Goal: Task Accomplishment & Management: Complete application form

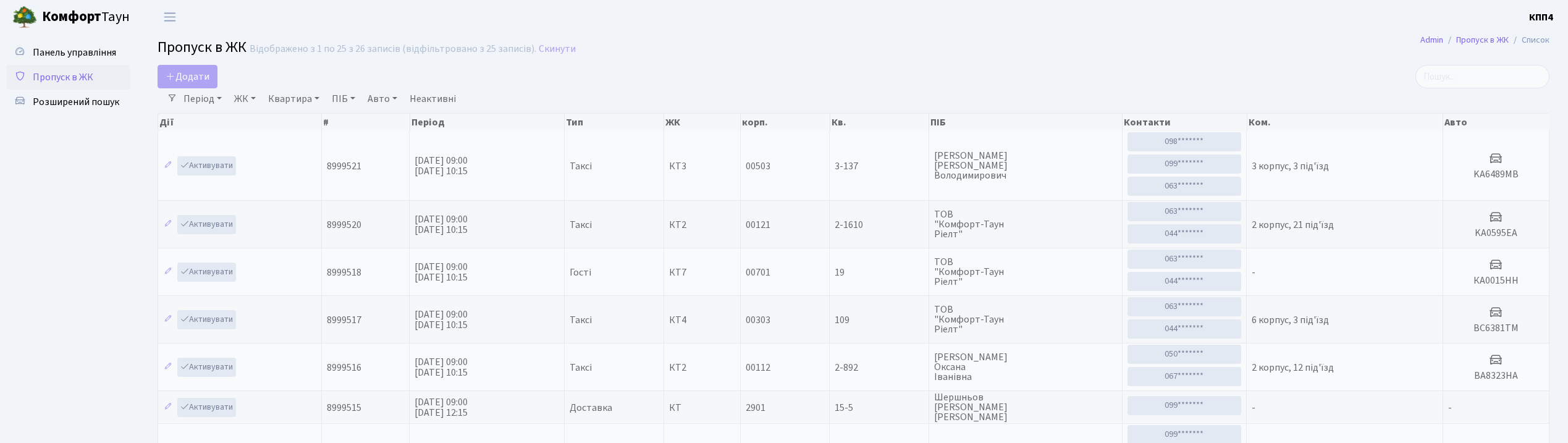
select select "25"
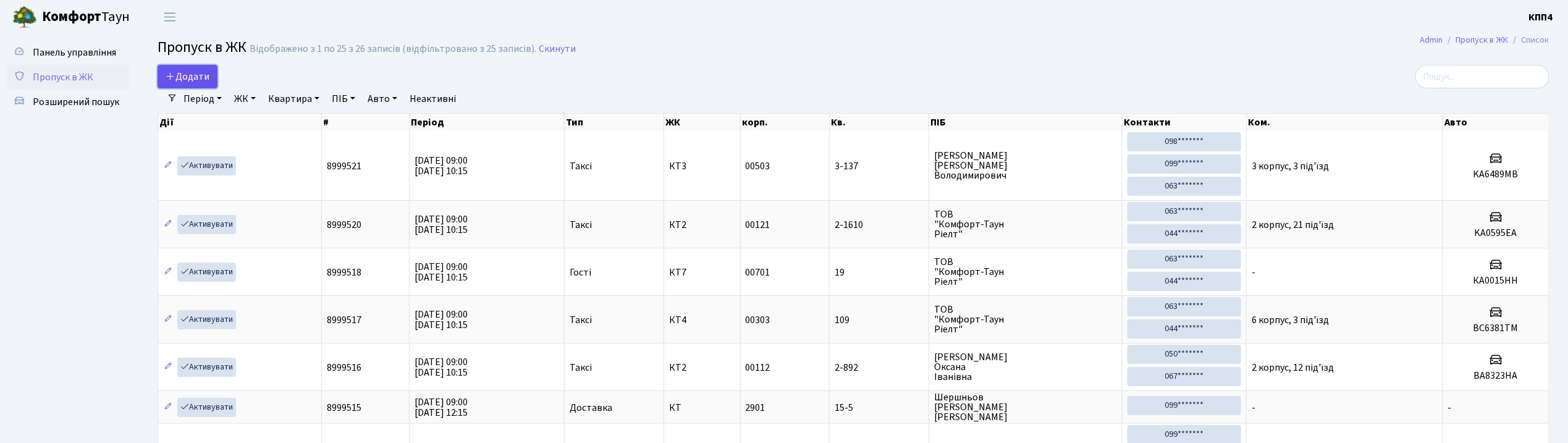
click at [179, 75] on span "Додати" at bounding box center [187, 76] width 44 height 14
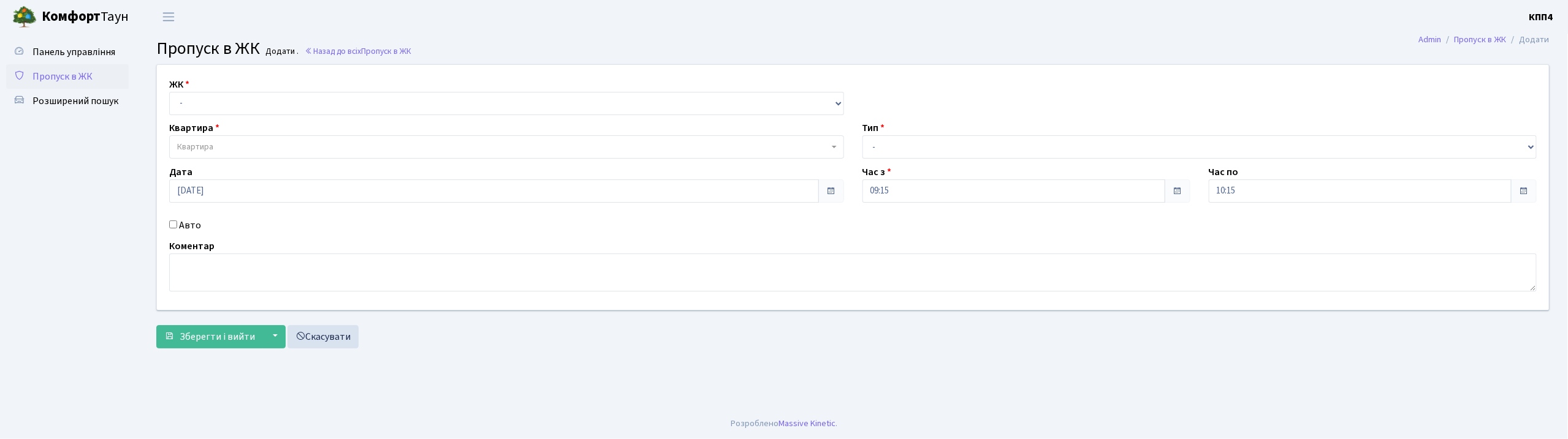
drag, startPoint x: 0, startPoint y: 0, endPoint x: 207, endPoint y: 123, distance: 240.8
click at [199, 120] on div "ЖК - КТ, вул. Регенераторна, 4 КТ2, просп. [STREET_ADDRESS] [STREET_ADDRESS] [P…" at bounding box center [853, 187] width 1410 height 245
click at [226, 104] on select "- КТ, вул. Регенераторна, 4 КТ2, просп. Соборності, 17 КТ3, вул. Березнева, 16 …" at bounding box center [507, 104] width 675 height 24
select select "271"
click at [169, 92] on select "- КТ, вул. Регенераторна, 4 КТ2, просп. [STREET_ADDRESS] [STREET_ADDRESS] [PERS…" at bounding box center [507, 104] width 675 height 24
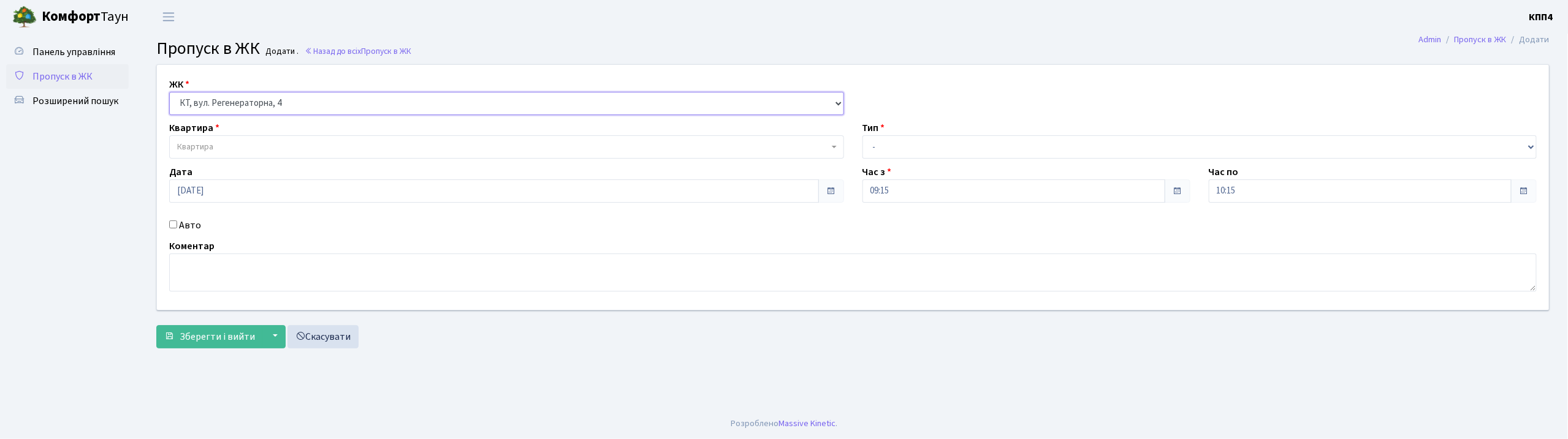
select select
click at [238, 151] on span "Квартира" at bounding box center [503, 147] width 652 height 12
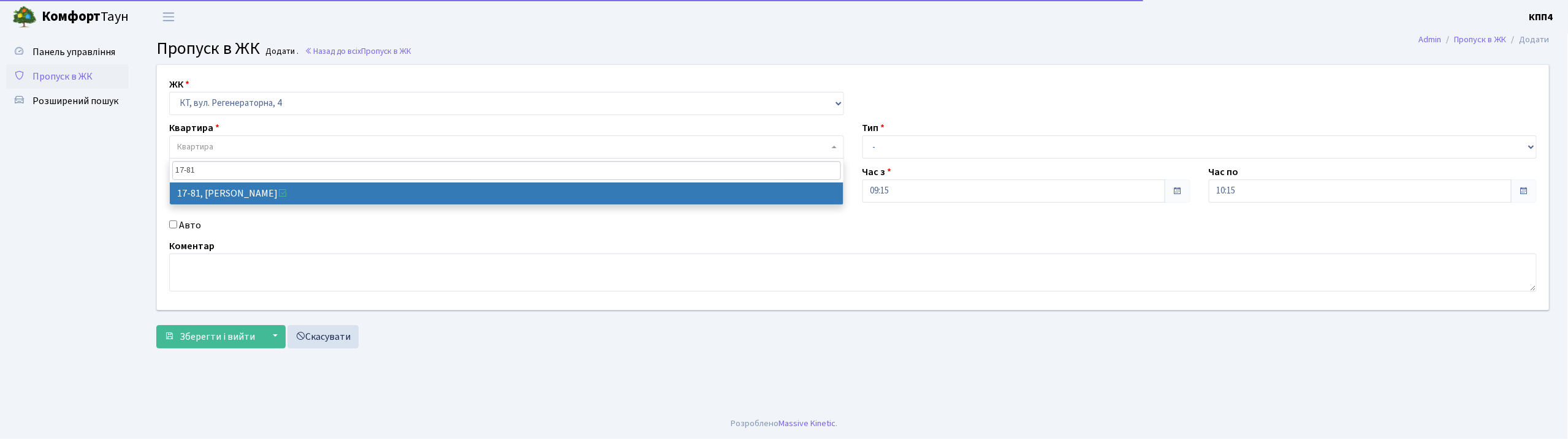
click at [235, 168] on input "17-81" at bounding box center [507, 171] width 669 height 19
type input "17-81"
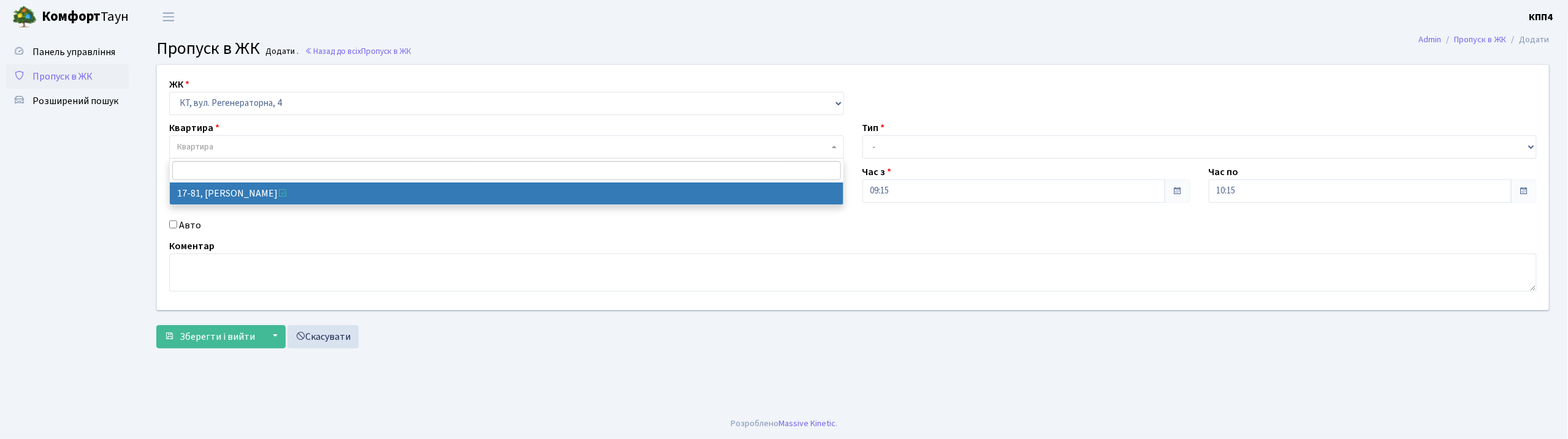
select select "9035"
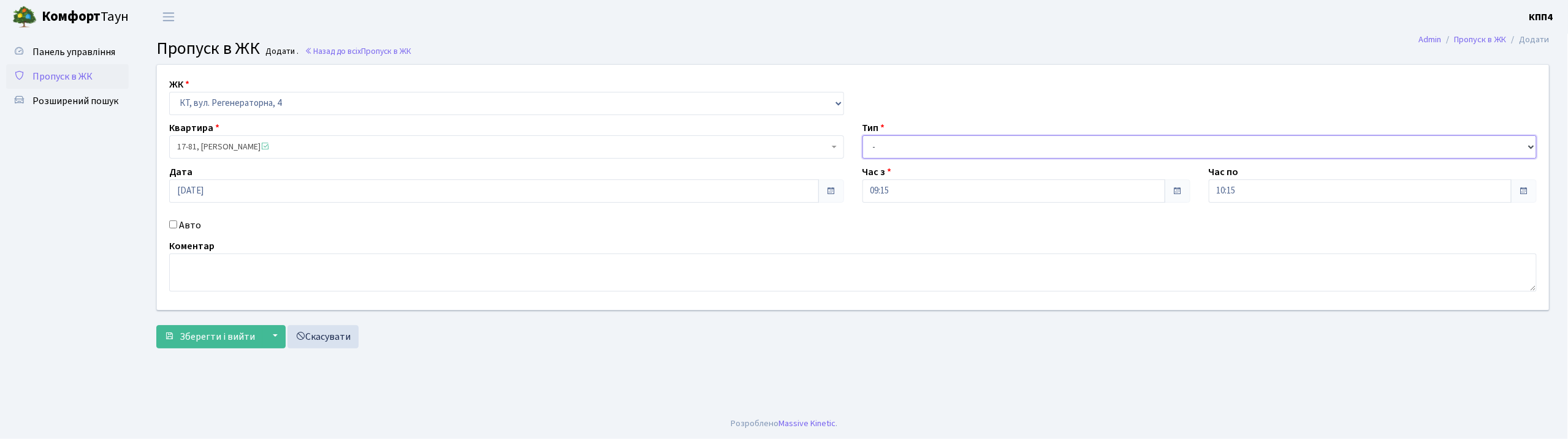
drag, startPoint x: 946, startPoint y: 147, endPoint x: 937, endPoint y: 153, distance: 10.8
click at [946, 147] on select "- Доставка Таксі Гості Сервіс" at bounding box center [1200, 147] width 675 height 24
select select "3"
click at [863, 135] on select "- Доставка Таксі Гості Сервіс" at bounding box center [1200, 147] width 675 height 24
click at [315, 284] on textarea at bounding box center [853, 272] width 1367 height 38
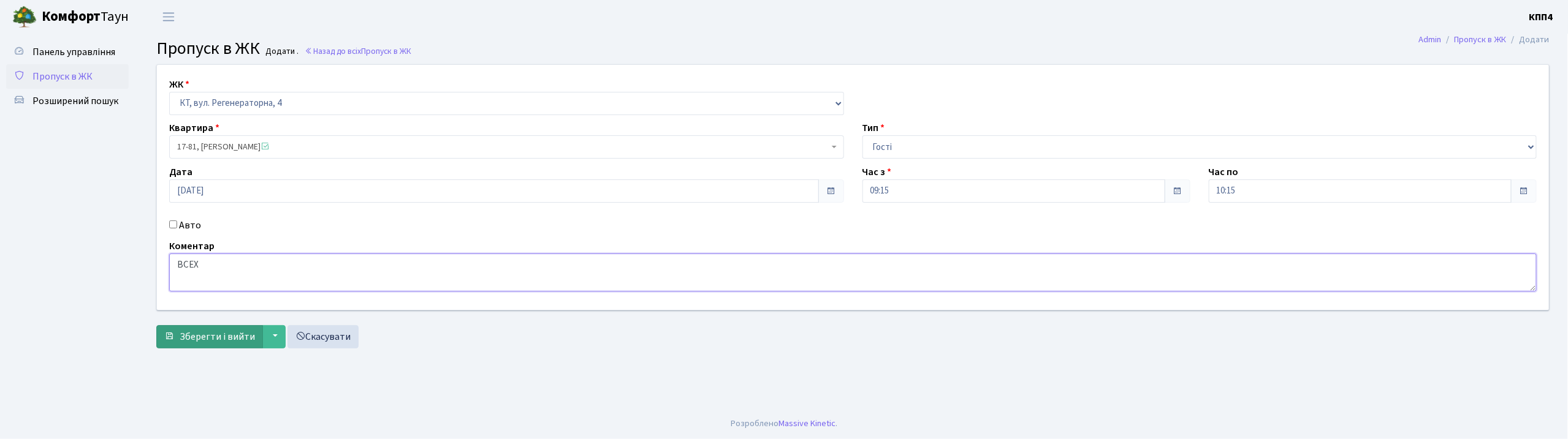
type textarea "ВСЕХ"
click at [170, 333] on span "submit" at bounding box center [169, 336] width 10 height 10
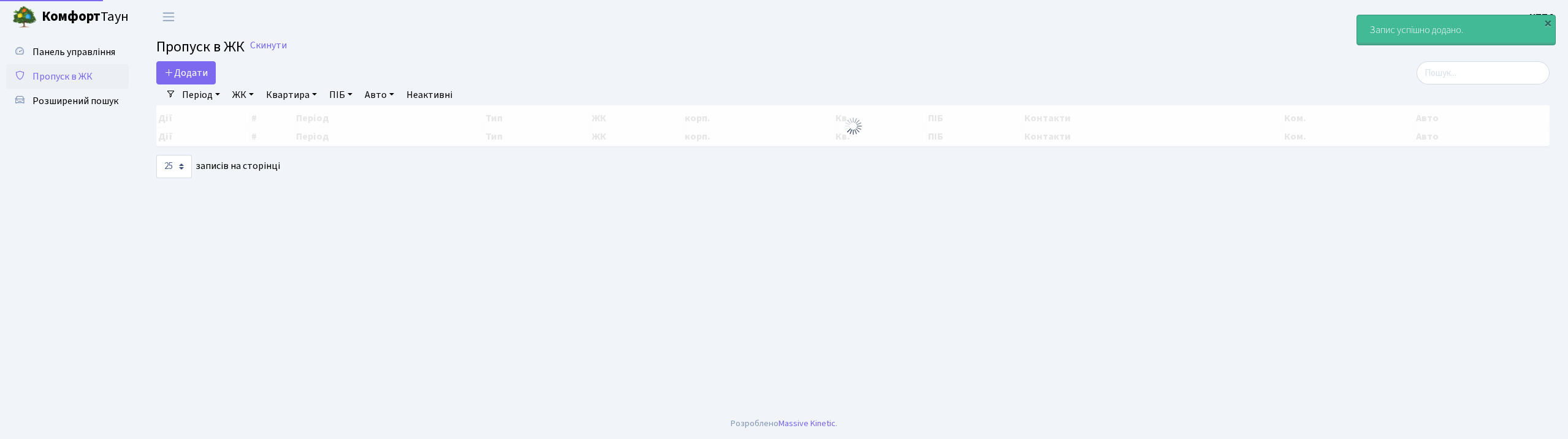
select select "25"
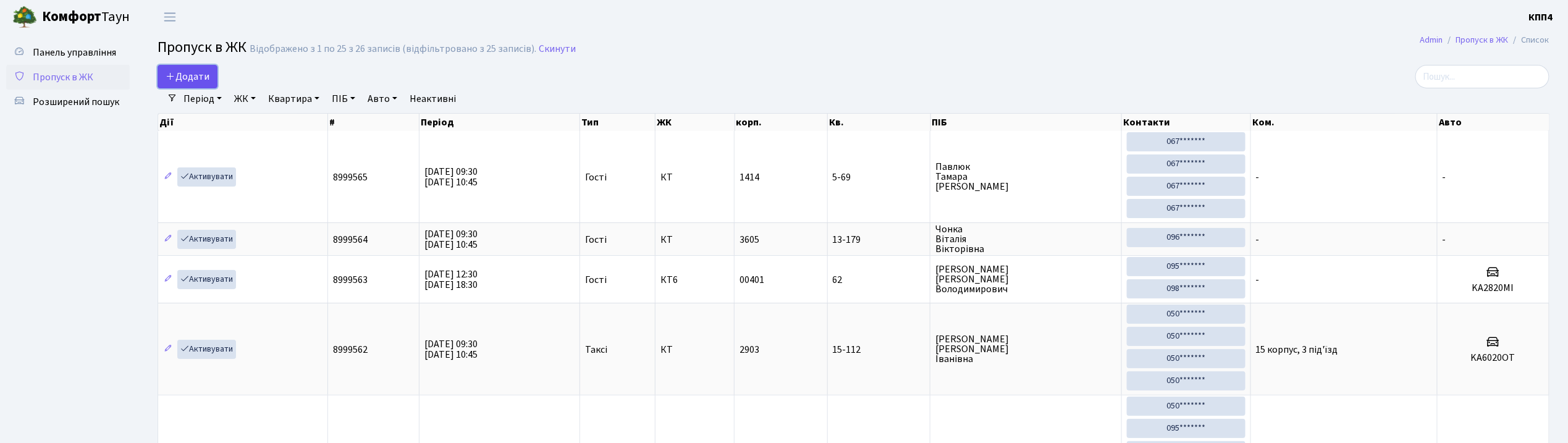
click at [182, 84] on link "Додати" at bounding box center [187, 76] width 60 height 24
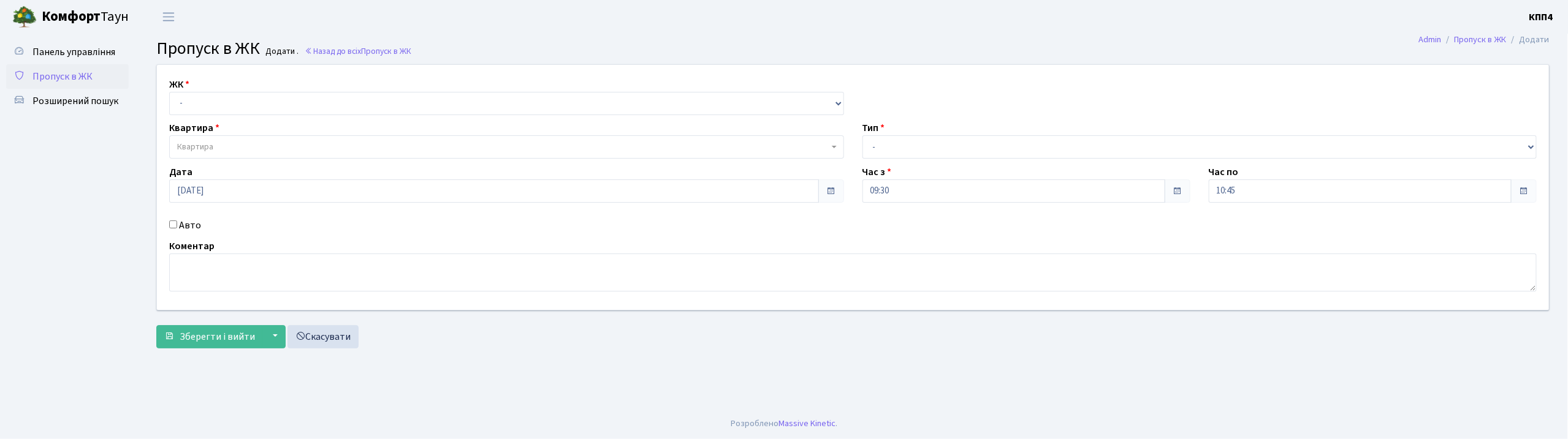
select select "271"
click at [169, 92] on select "- КТ, вул. Регенераторна, 4 КТ2, просп. [STREET_ADDRESS] [STREET_ADDRESS] [PERS…" at bounding box center [507, 104] width 675 height 24
select select
click at [217, 150] on span "Квартира" at bounding box center [503, 147] width 652 height 12
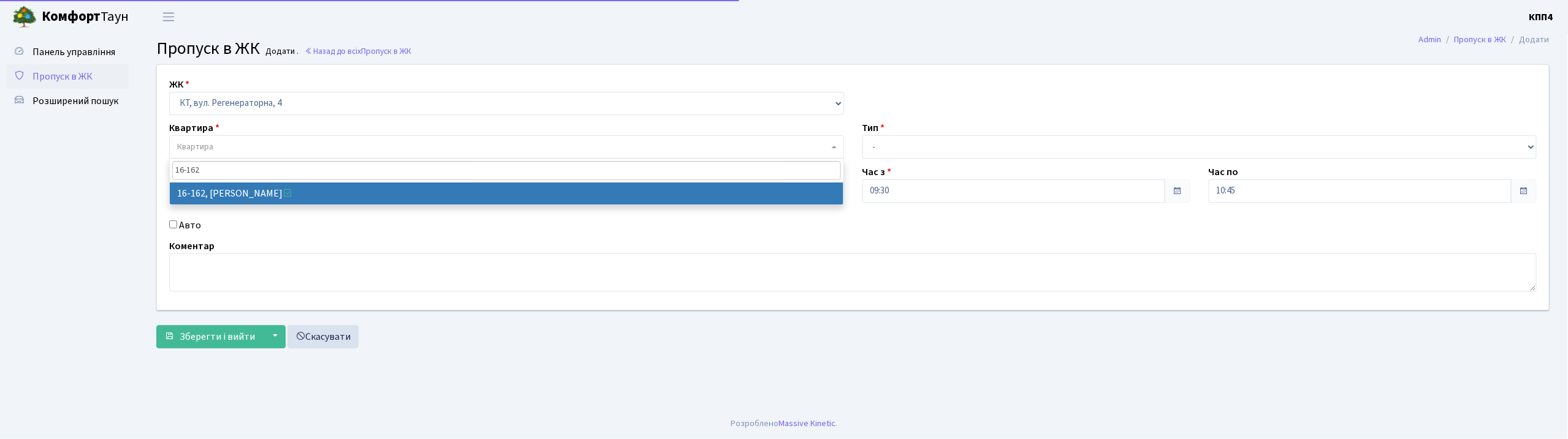
type input "16-162"
select select "8723"
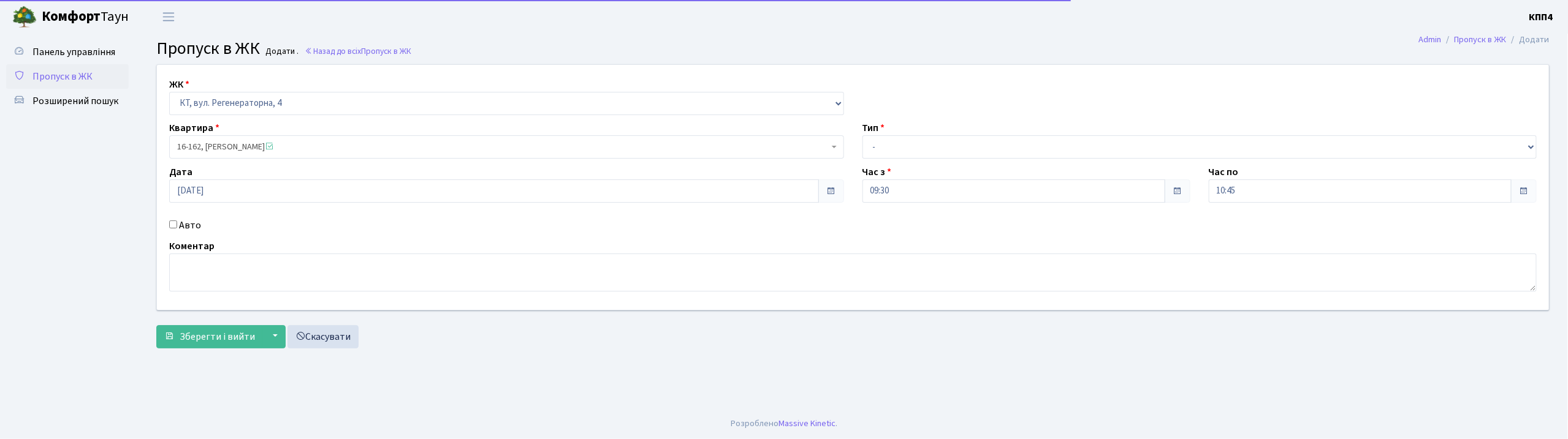
click at [175, 231] on div "Авто" at bounding box center [507, 225] width 693 height 15
click at [194, 228] on label "Авто" at bounding box center [190, 225] width 22 height 15
click at [177, 228] on input "Авто" at bounding box center [173, 225] width 8 height 8
checkbox input "true"
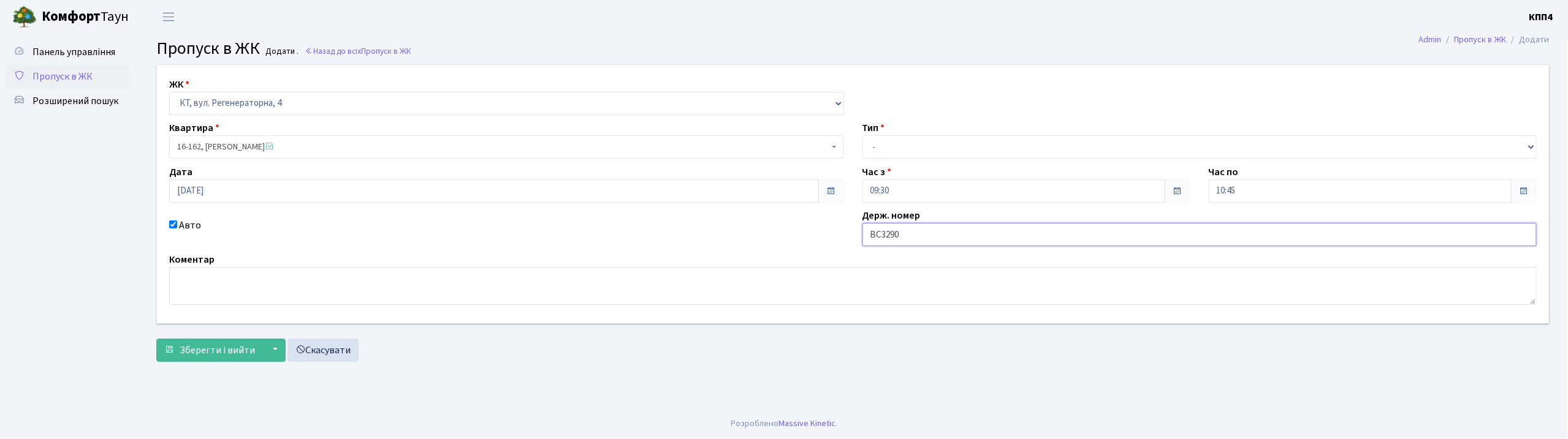
click at [883, 239] on input "ВС3290" at bounding box center [1200, 235] width 675 height 24
click at [905, 234] on input "ВЕ3290" at bounding box center [1200, 235] width 675 height 24
type input "ВЕ3290АО"
click at [921, 144] on select "- Доставка Таксі Гості Сервіс" at bounding box center [1200, 147] width 675 height 24
select select "2"
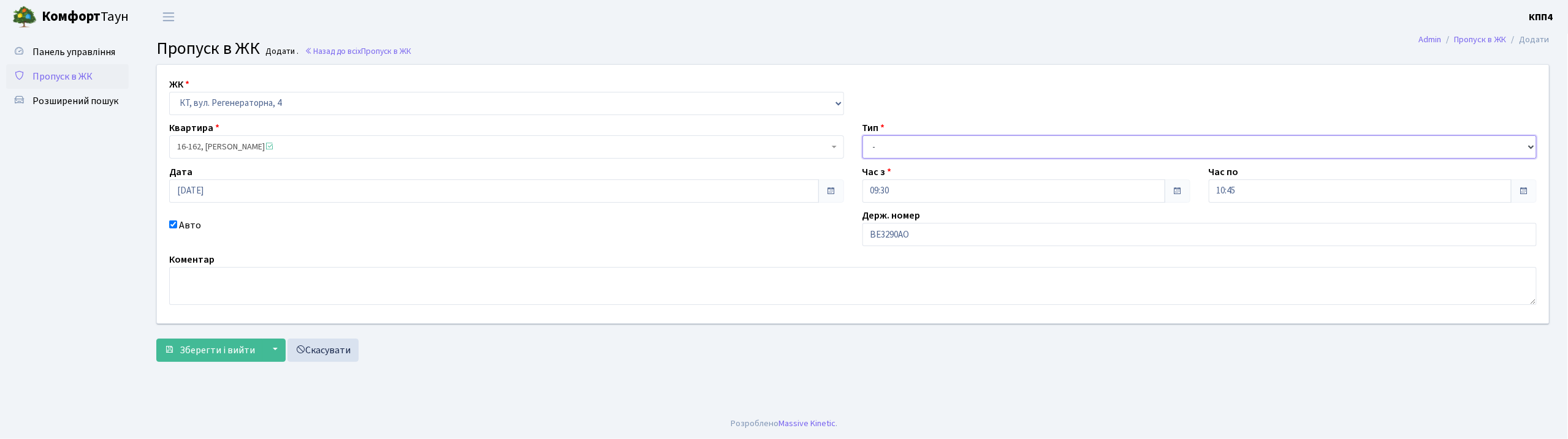
click at [863, 135] on select "- Доставка Таксі Гості Сервіс" at bounding box center [1200, 147] width 675 height 24
click at [200, 360] on button "Зберегти і вийти" at bounding box center [209, 351] width 107 height 24
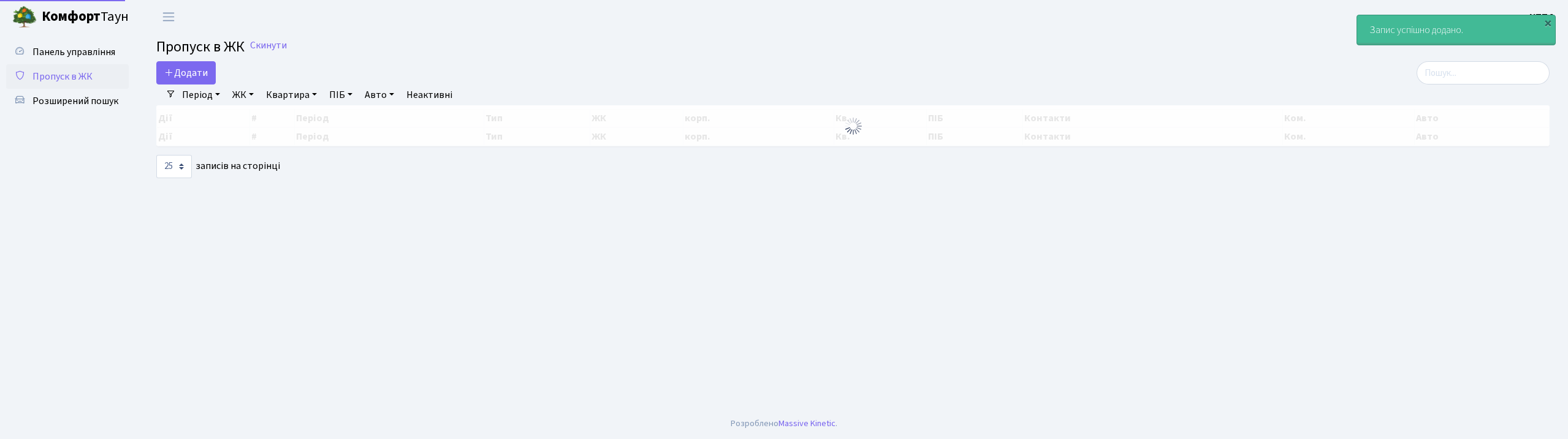
select select "25"
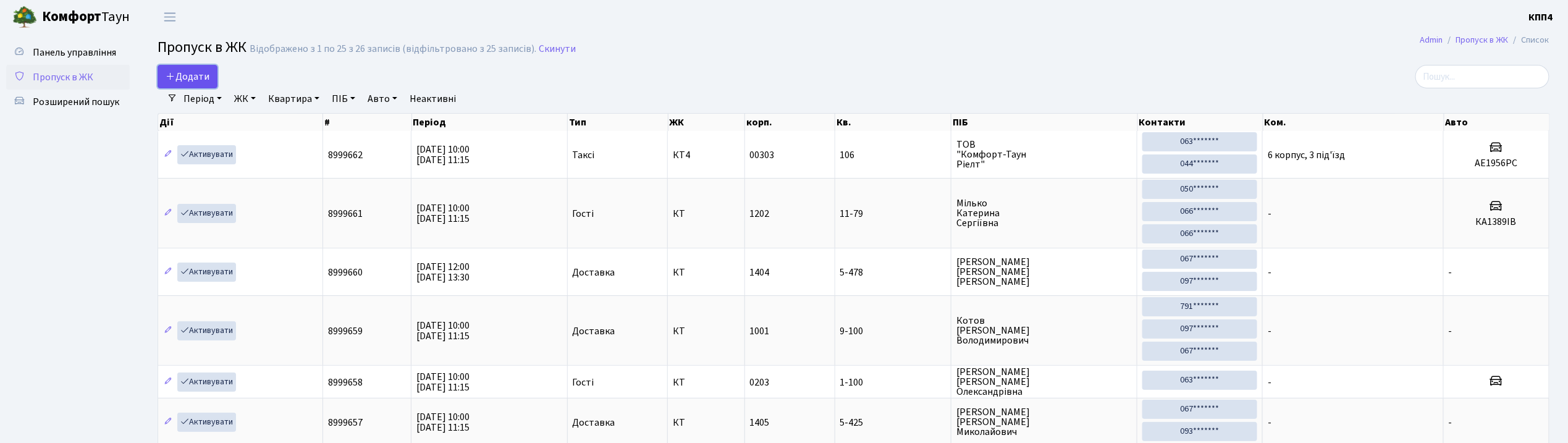
click at [174, 77] on icon at bounding box center [170, 76] width 10 height 10
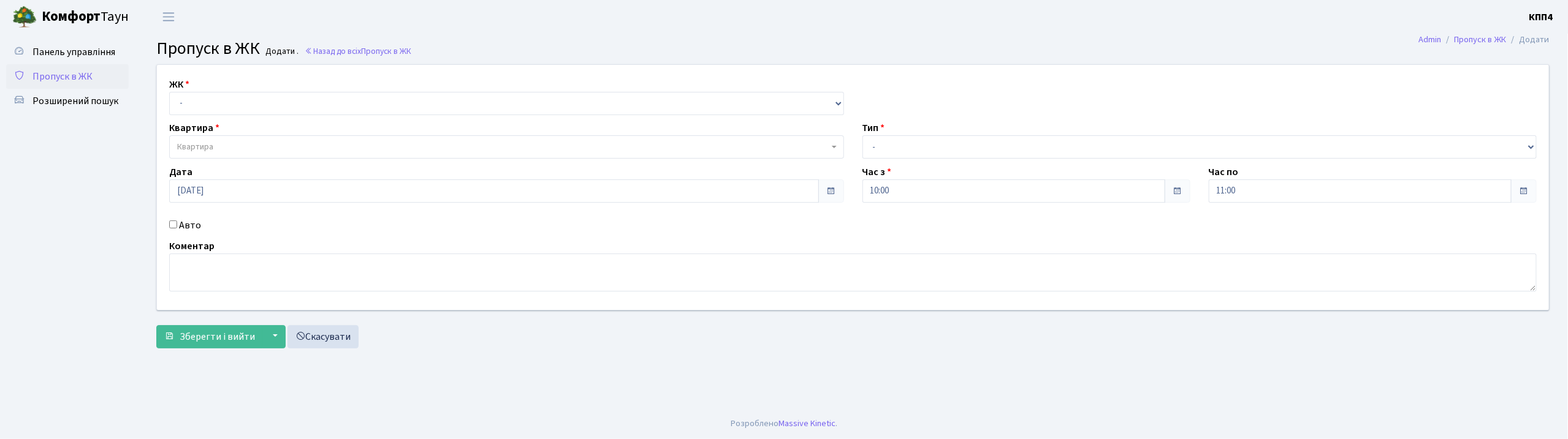
select select "271"
click at [169, 92] on select "- КТ, вул. Регенераторна, 4 КТ2, просп. Соборності, 17 КТ3, вул. Березнева, 16 …" at bounding box center [507, 104] width 675 height 24
select select
click at [241, 146] on span "Квартира" at bounding box center [503, 147] width 652 height 12
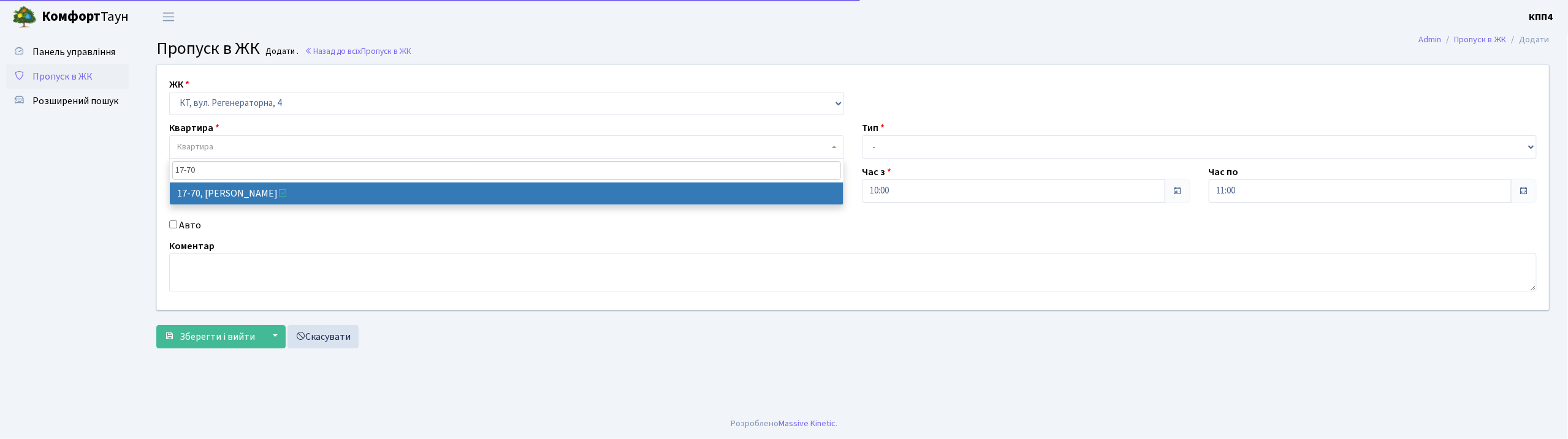
type input "17-70"
select select "9024"
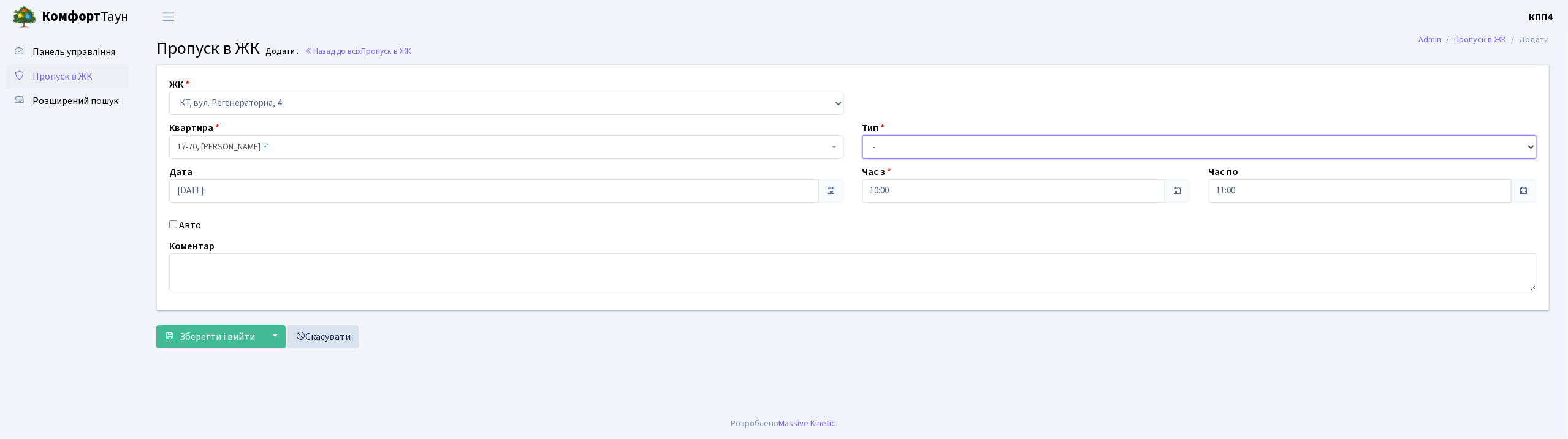
click at [933, 138] on select "- Доставка Таксі Гості Сервіс" at bounding box center [1200, 147] width 675 height 24
select select "1"
click at [863, 135] on select "- Доставка Таксі Гості Сервіс" at bounding box center [1200, 147] width 675 height 24
click at [202, 349] on button "Зберегти і вийти" at bounding box center [209, 337] width 107 height 24
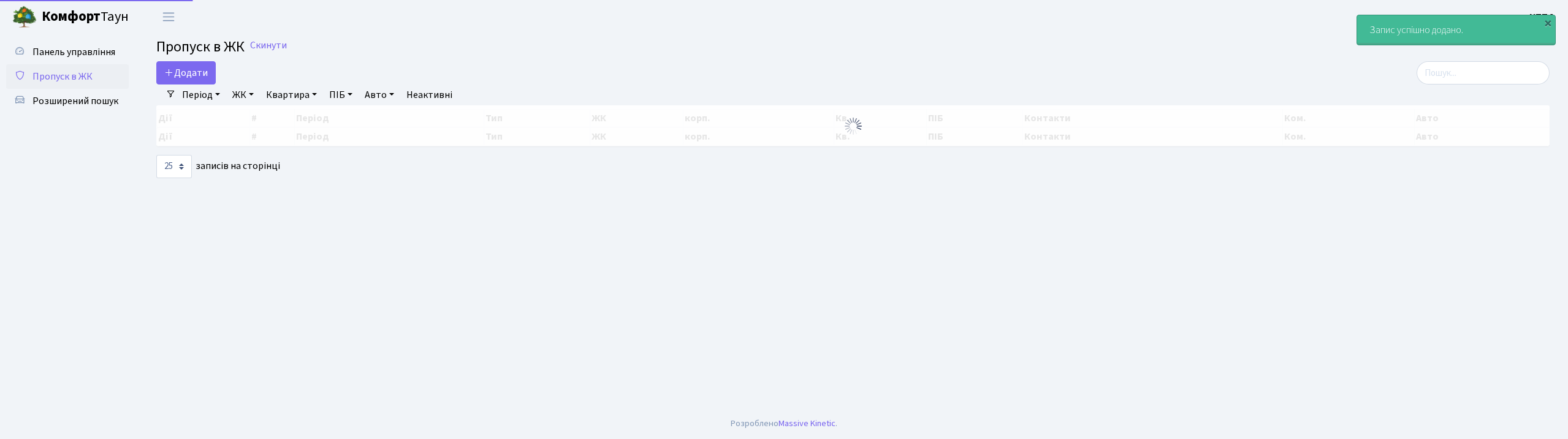
select select "25"
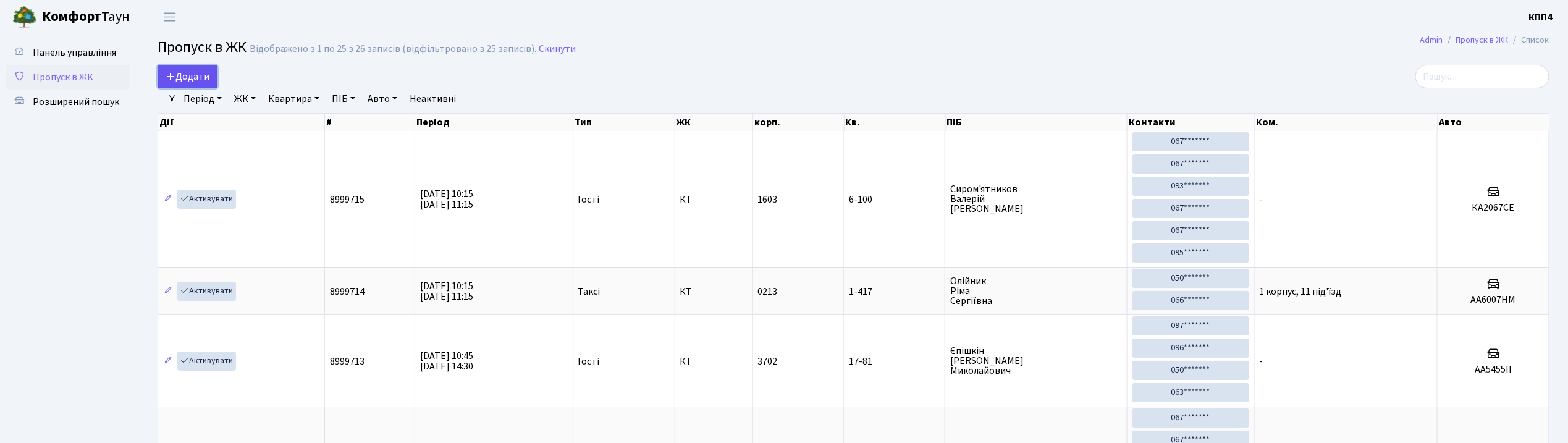
click at [211, 77] on link "Додати" at bounding box center [187, 76] width 60 height 24
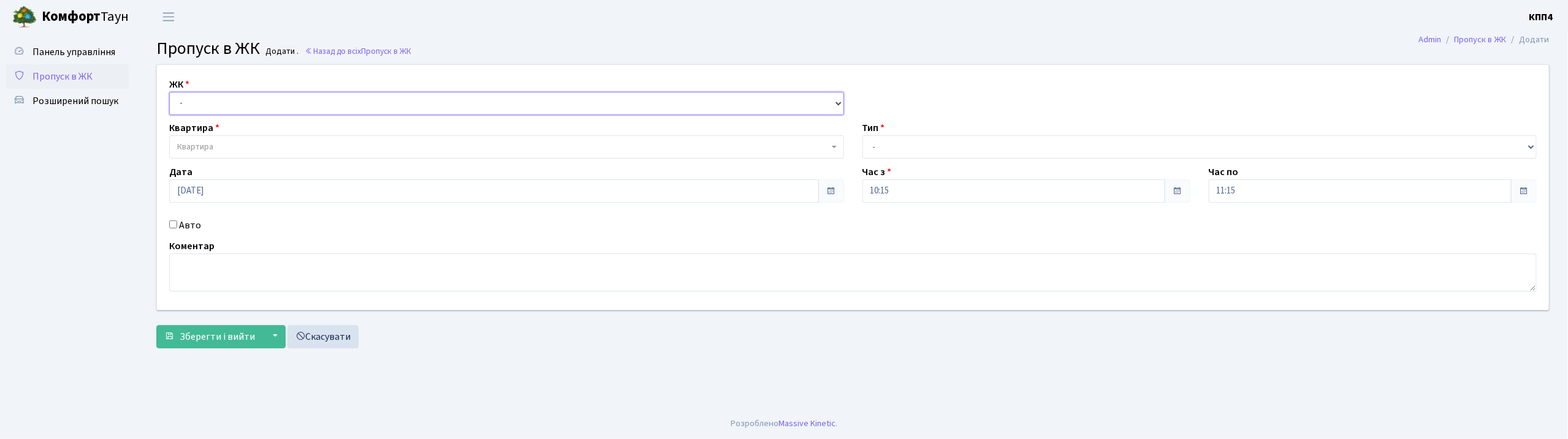
click at [242, 114] on select "- КТ, вул. Регенераторна, 4 КТ2, просп. Соборності, 17 КТ3, вул. Березнева, 16 …" at bounding box center [507, 104] width 675 height 24
select select "271"
click at [169, 92] on select "- КТ, вул. Регенераторна, 4 КТ2, просп. Соборності, 17 КТ3, вул. Березнева, 16 …" at bounding box center [507, 104] width 675 height 24
select select
click at [186, 225] on label "Авто" at bounding box center [190, 225] width 22 height 15
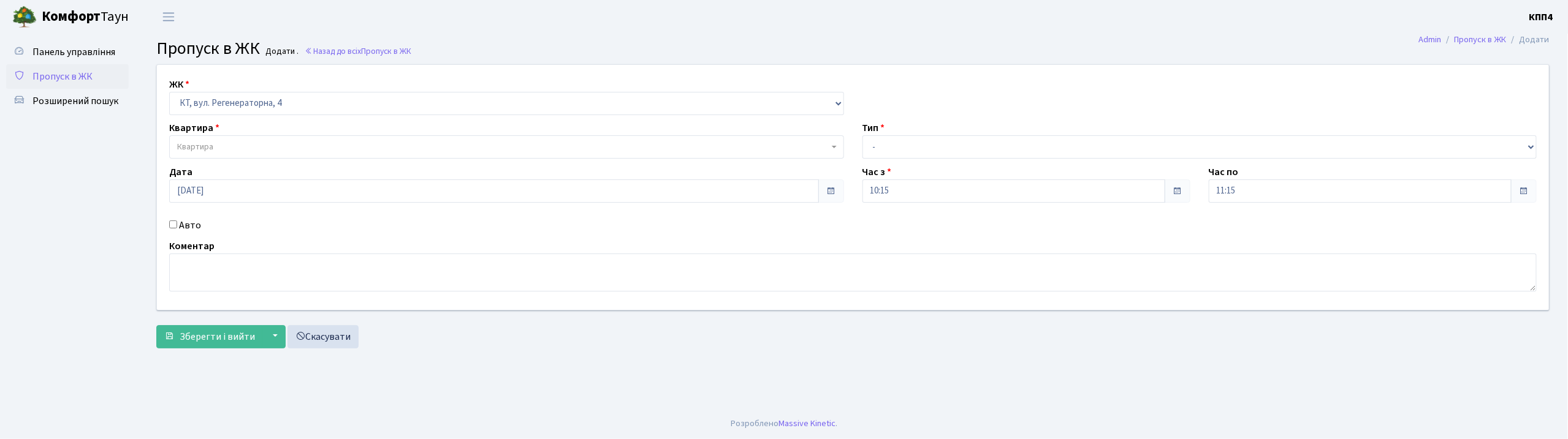
click at [177, 225] on input "Авто" at bounding box center [173, 225] width 8 height 8
checkbox input "true"
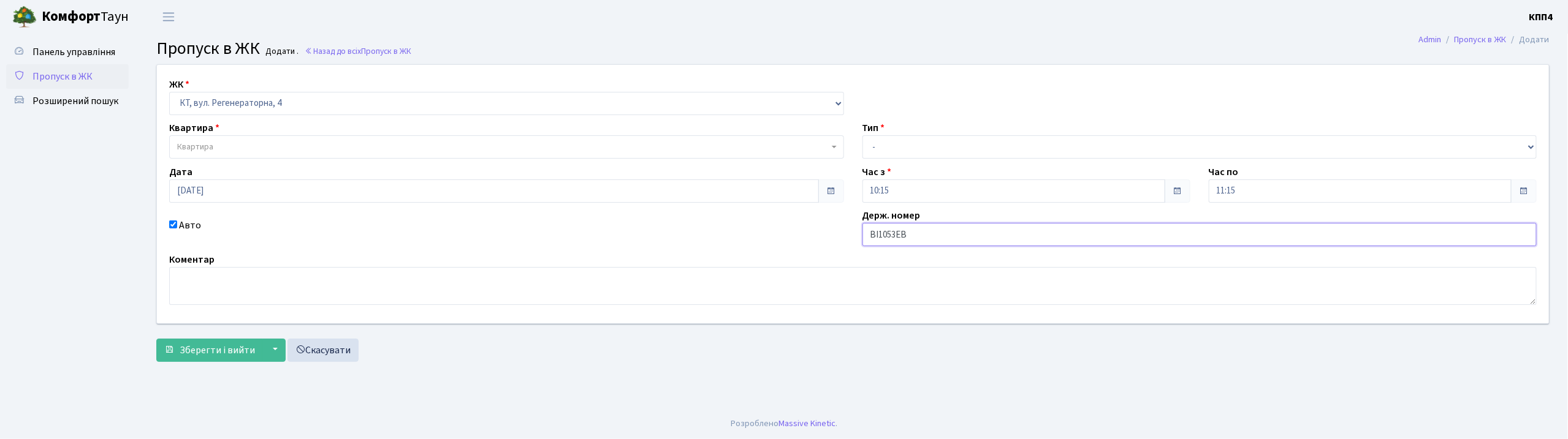
type input "ВІ1053ЕВ"
click at [947, 110] on div "ЖК - КТ, вул. Регенераторна, 4 КТ2, просп. Соборності, 17 КТ3, вул. Березнева, …" at bounding box center [853, 194] width 1410 height 259
click at [928, 146] on select "- Доставка Таксі Гості Сервіс" at bounding box center [1200, 147] width 675 height 24
select select "2"
click at [863, 135] on select "- Доставка Таксі Гості Сервіс" at bounding box center [1200, 147] width 675 height 24
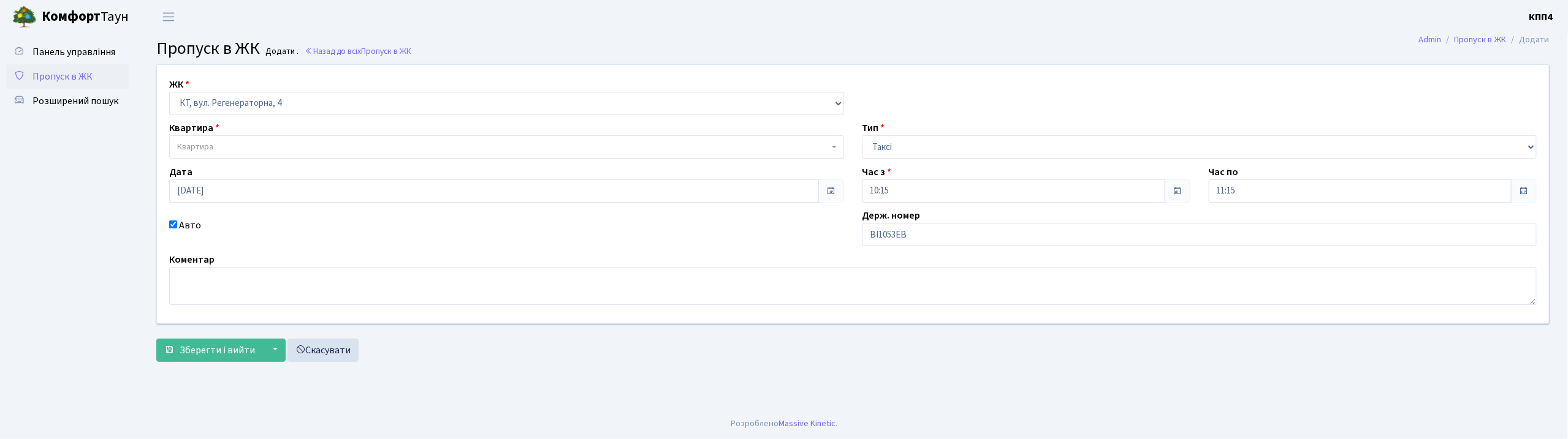
click at [211, 161] on div "ЖК - КТ, вул. Регенераторна, 4 КТ2, просп. Соборності, 17 КТ3, вул. Березнева, …" at bounding box center [853, 194] width 1410 height 259
click at [216, 154] on span "Квартира" at bounding box center [507, 147] width 675 height 24
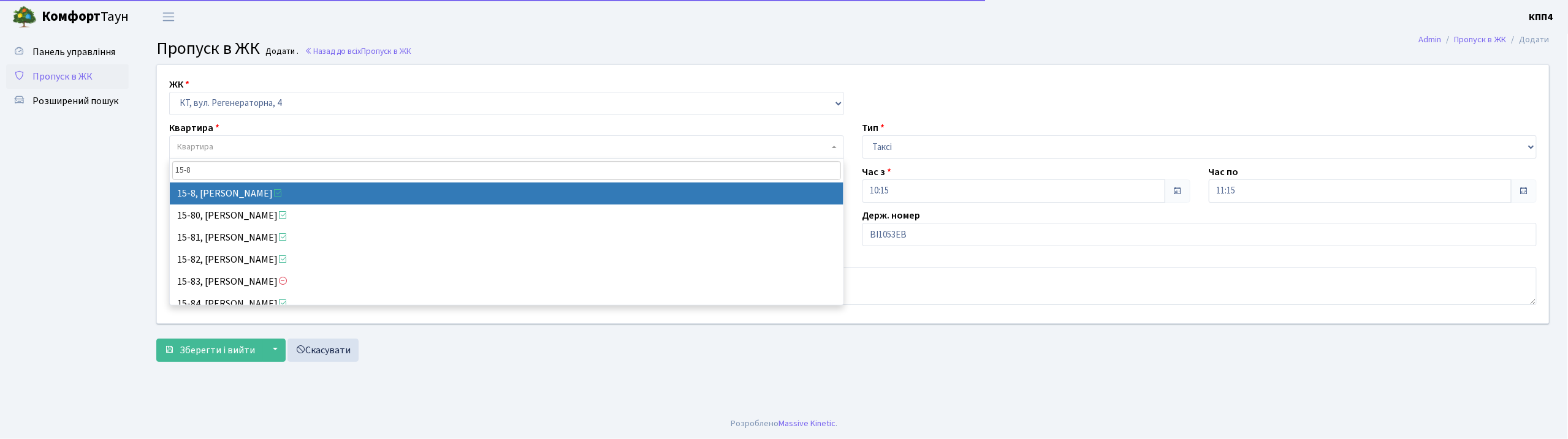
type input "15-8"
select select "8783"
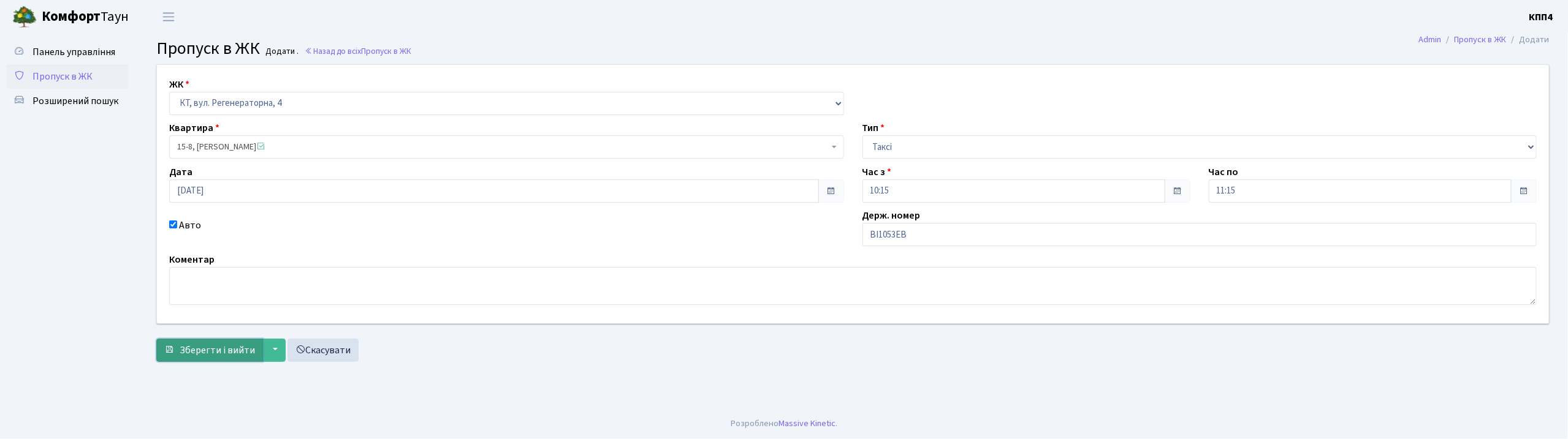
click at [203, 350] on span "Зберегти і вийти" at bounding box center [217, 350] width 75 height 14
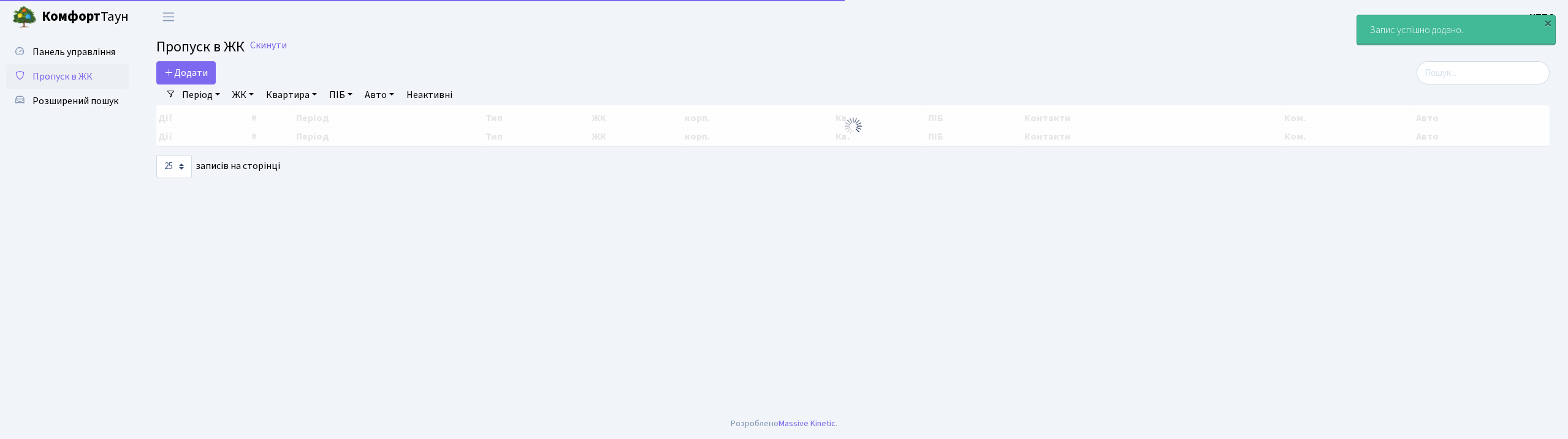
select select "25"
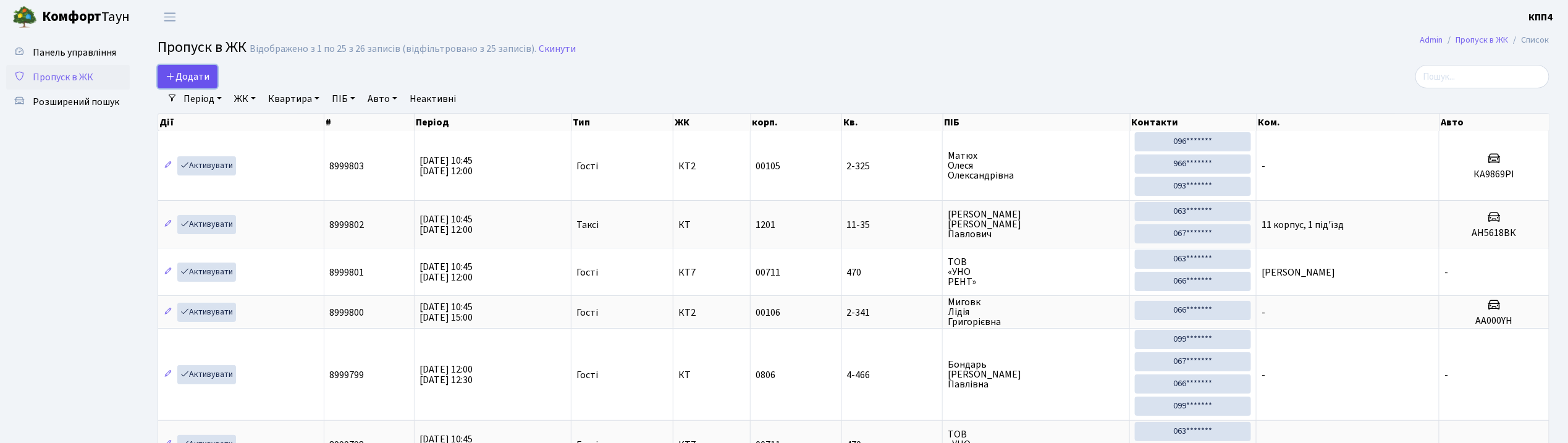
click at [204, 82] on span "Додати" at bounding box center [187, 76] width 44 height 14
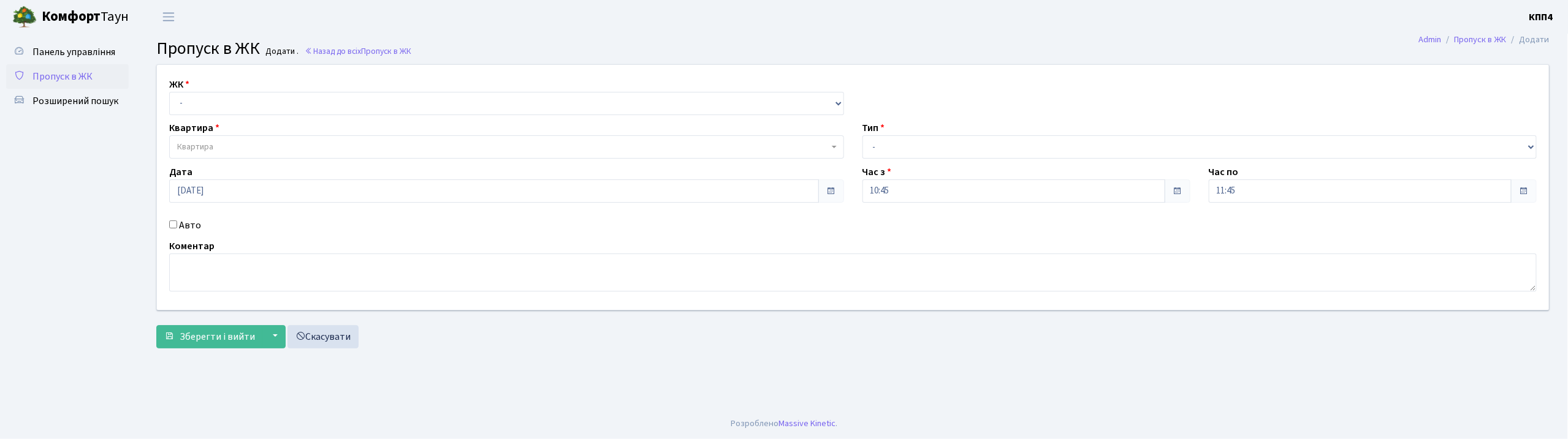
select select "271"
click at [169, 92] on select "- КТ, вул. Регенераторна, 4 КТ2, просп. [STREET_ADDRESS] [STREET_ADDRESS] [PERS…" at bounding box center [507, 104] width 675 height 24
select select
click at [226, 150] on span "Квартира" at bounding box center [503, 147] width 652 height 12
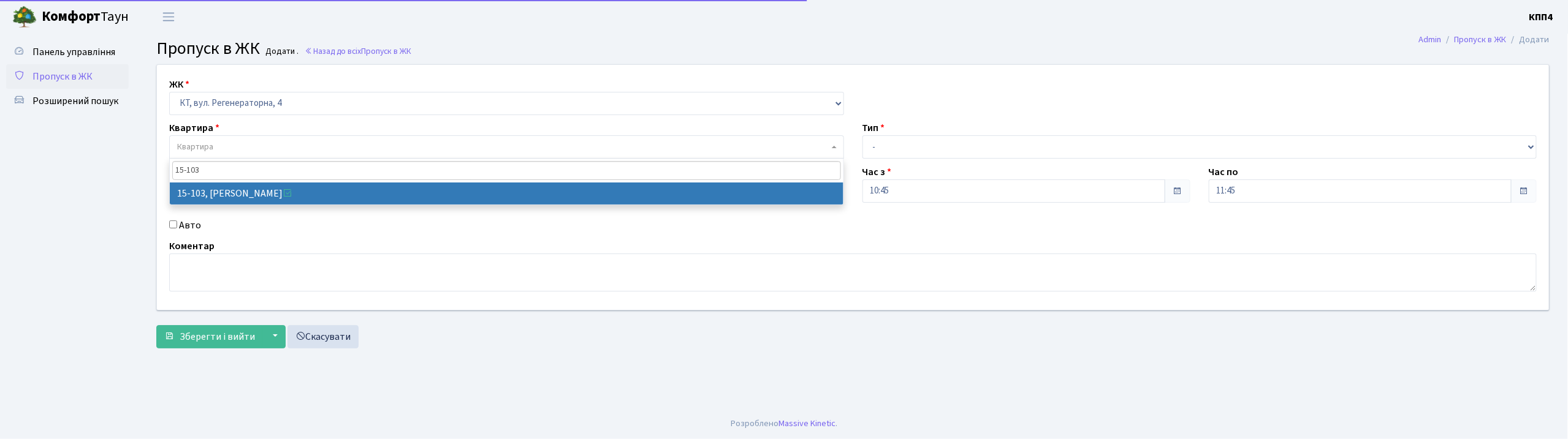
type input "15-103"
select select "8878"
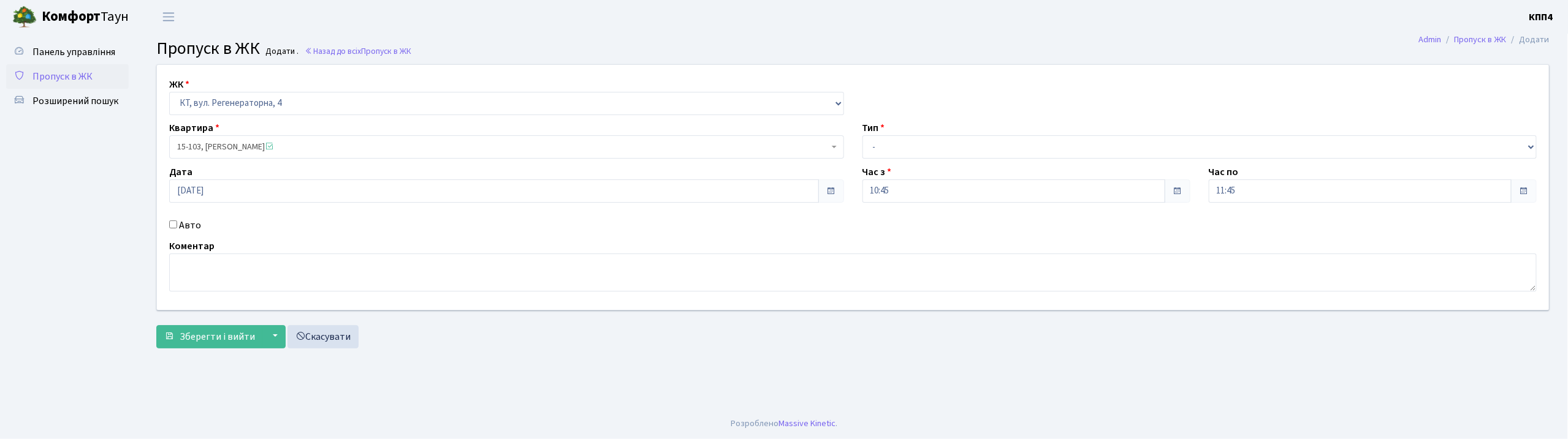
click at [182, 229] on label "Авто" at bounding box center [190, 225] width 22 height 15
click at [177, 229] on input "Авто" at bounding box center [173, 225] width 8 height 8
checkbox input "true"
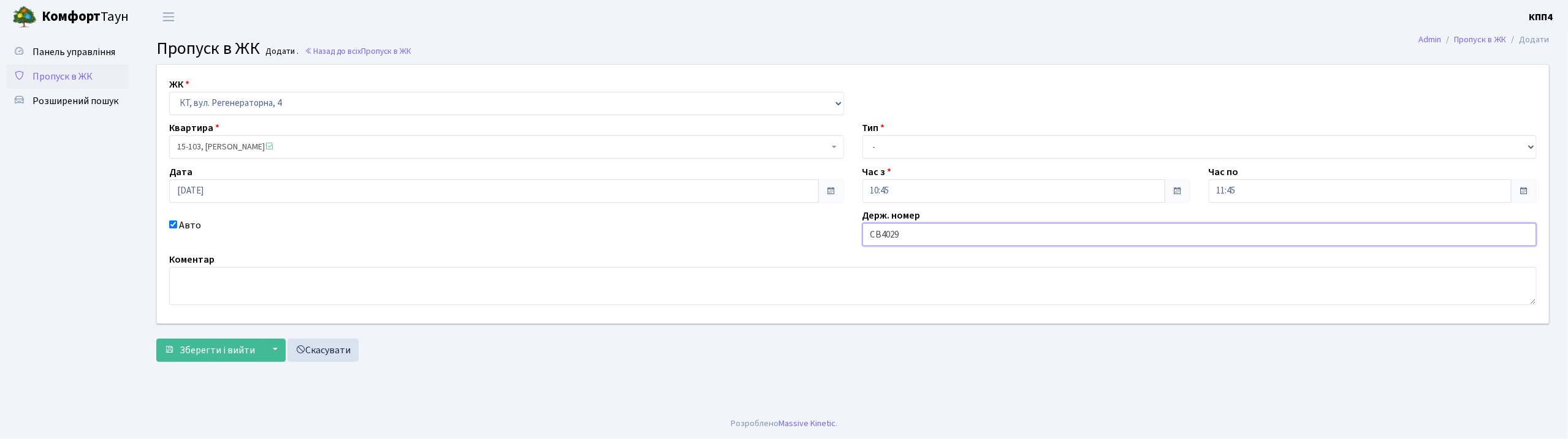
type input "СВ4029ВС"
click at [901, 148] on select "- Доставка Таксі Гості Сервіс" at bounding box center [1200, 147] width 675 height 24
select select "3"
click at [863, 135] on select "- Доставка Таксі Гості Сервіс" at bounding box center [1200, 147] width 675 height 24
click at [168, 339] on button "Зберегти і вийти" at bounding box center [209, 351] width 107 height 24
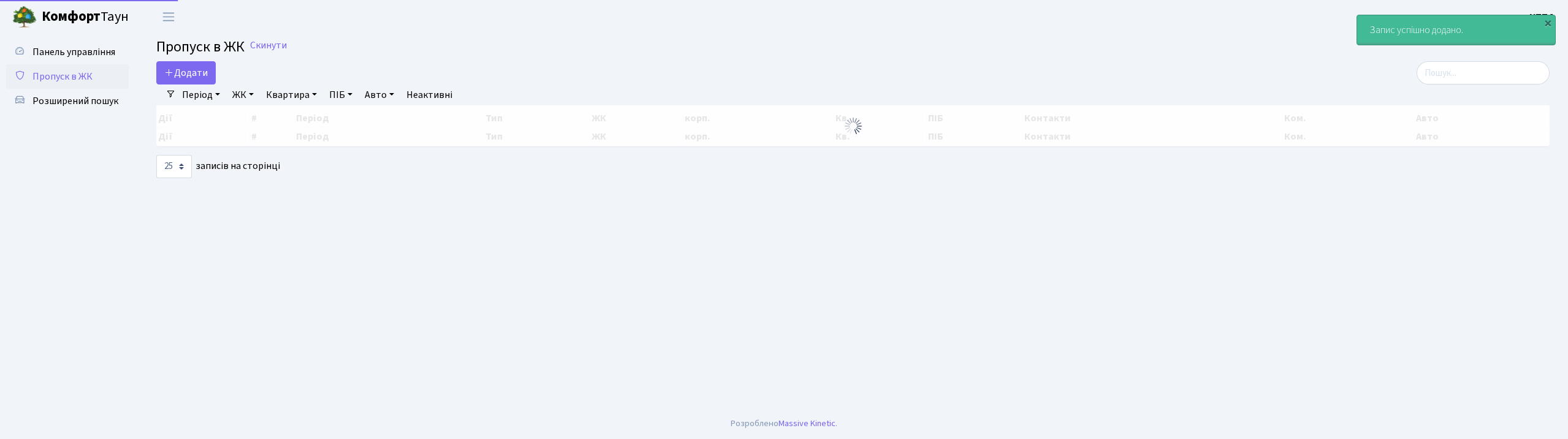
select select "25"
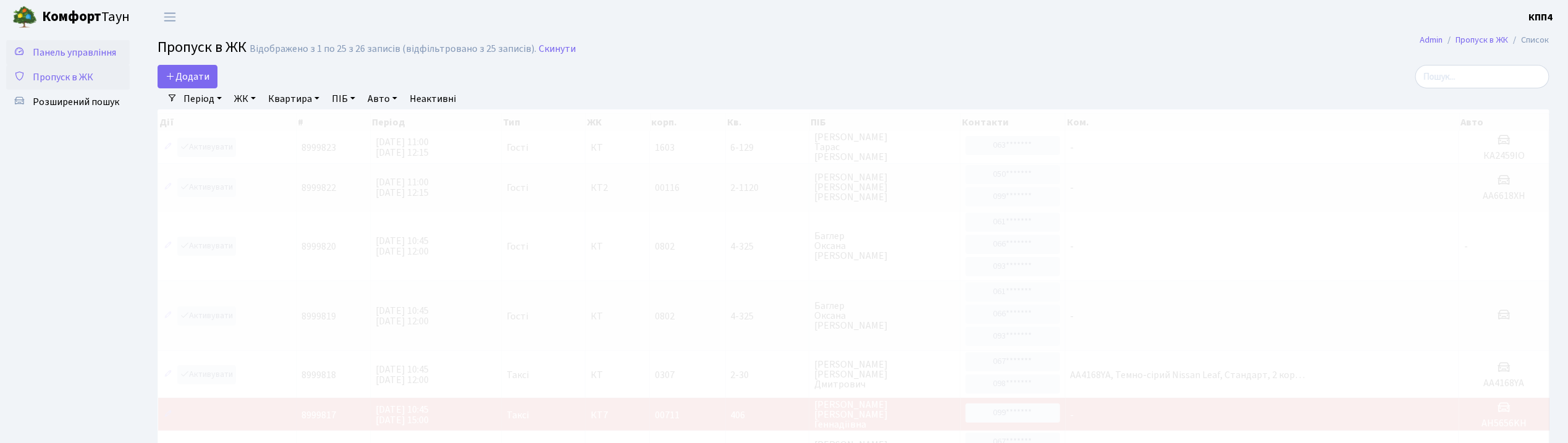
click at [82, 53] on span "Панель управління" at bounding box center [74, 52] width 84 height 14
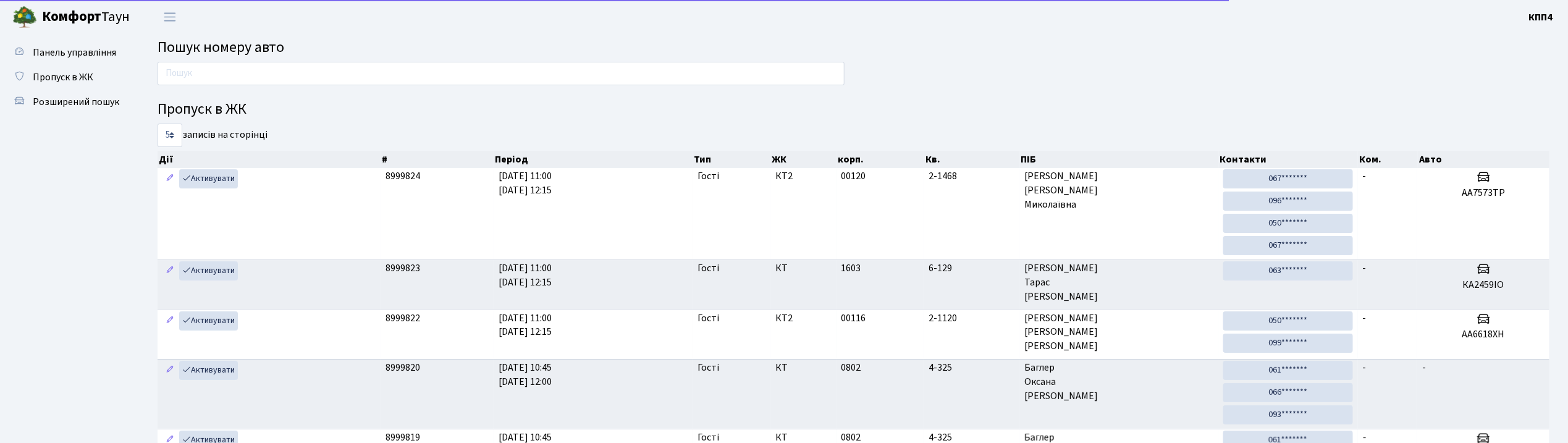
click at [231, 60] on main "Пошук номеру авто Пропуск в ЖК 5 10 25 50 записів на сторінці Дії # Період Тип …" at bounding box center [853, 334] width 1429 height 599
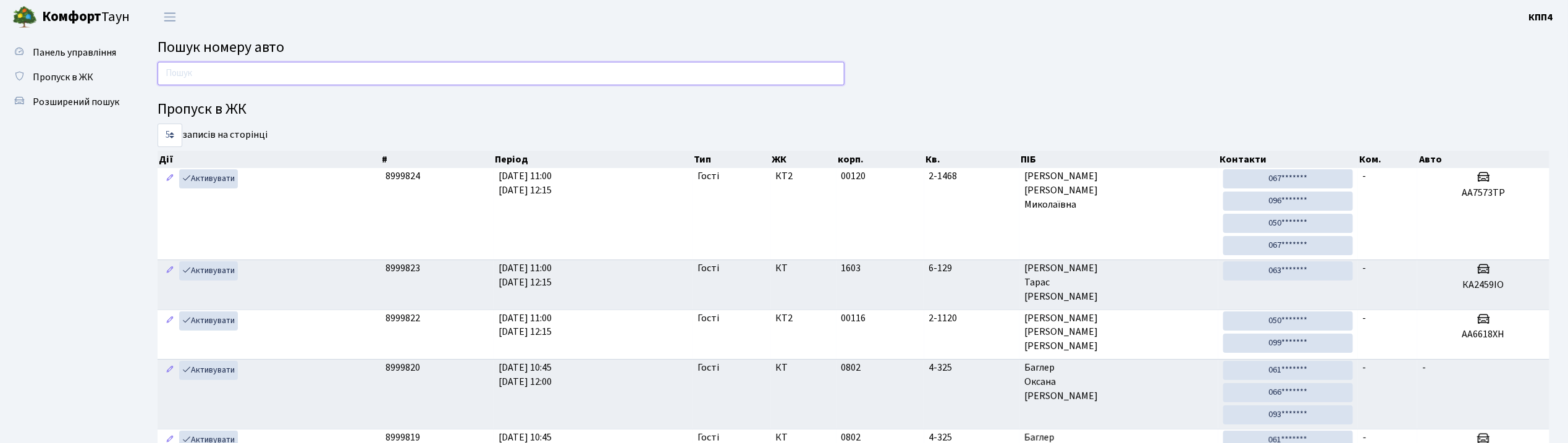
click at [231, 65] on input "text" at bounding box center [501, 74] width 687 height 24
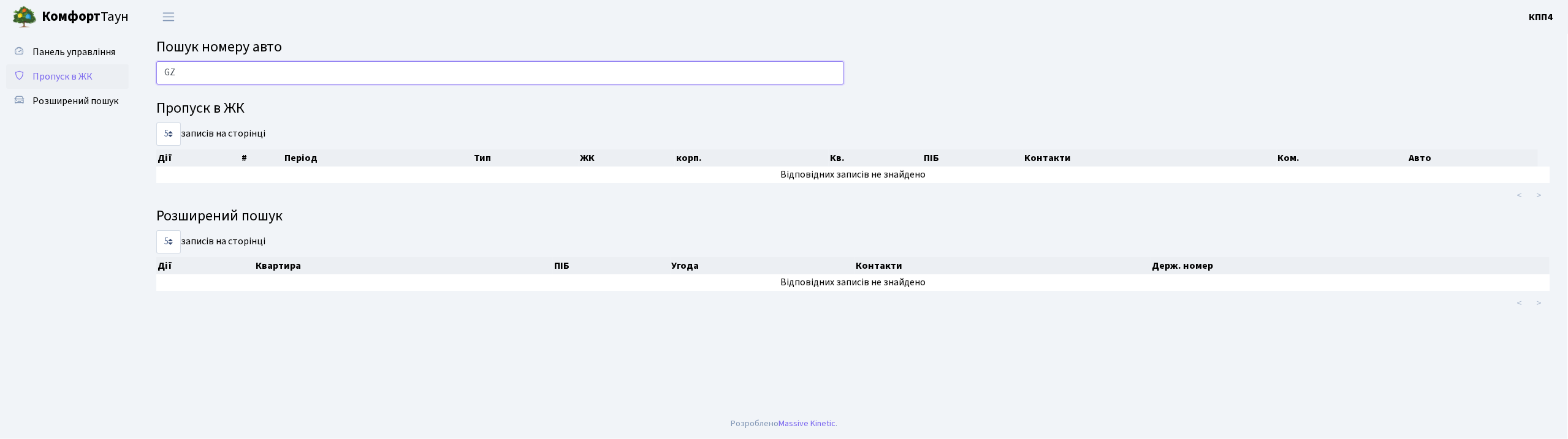
type input "GZ"
click at [48, 86] on link "Пропуск в ЖК" at bounding box center [67, 76] width 123 height 25
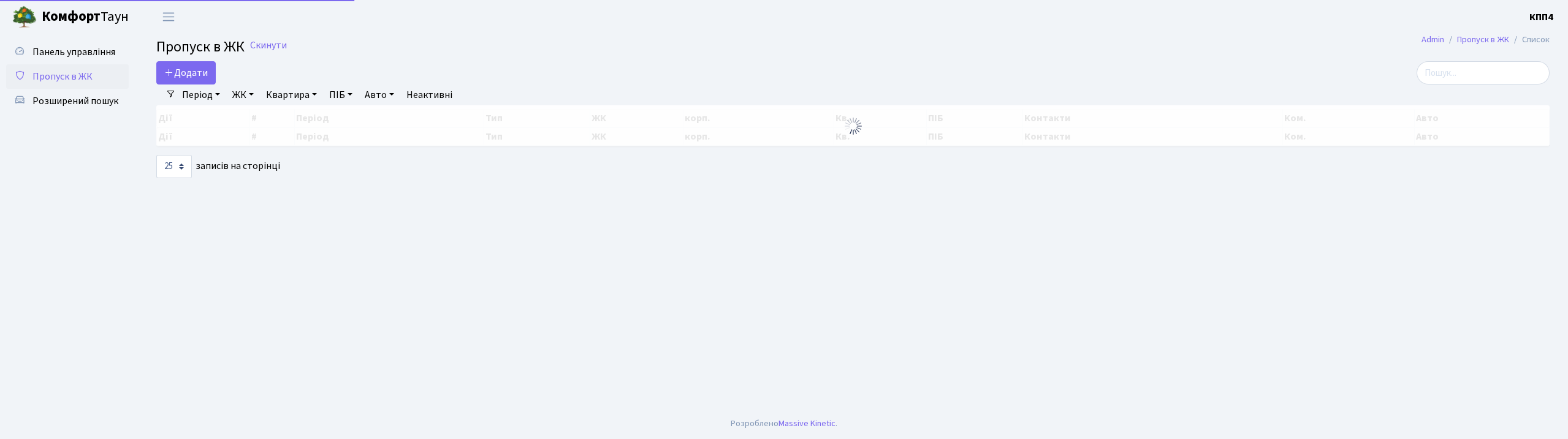
select select "25"
click at [1526, 70] on input "search" at bounding box center [1484, 73] width 133 height 24
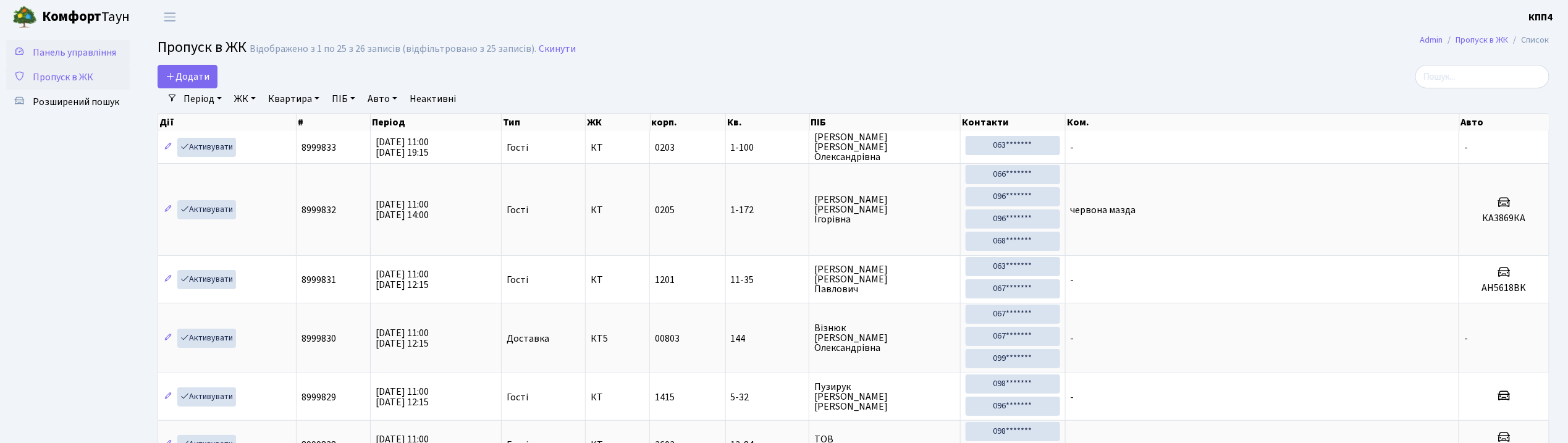
click at [38, 43] on link "Панель управління" at bounding box center [68, 53] width 124 height 25
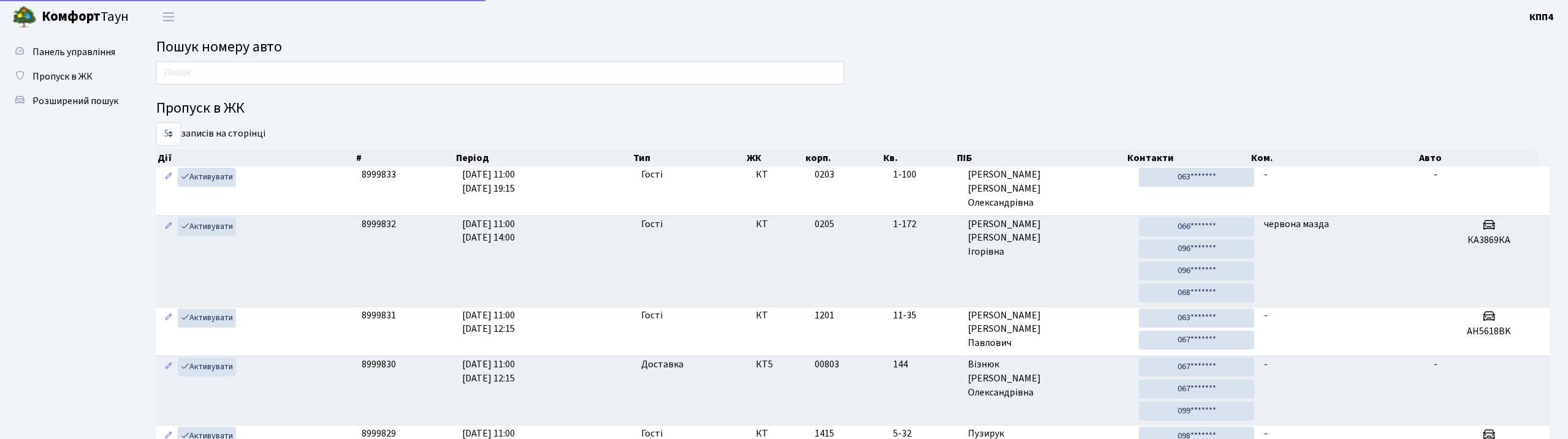
click at [253, 87] on div at bounding box center [500, 76] width 706 height 29
drag, startPoint x: 261, startPoint y: 84, endPoint x: 269, endPoint y: 84, distance: 8.0
click at [261, 84] on input "text" at bounding box center [497, 73] width 682 height 24
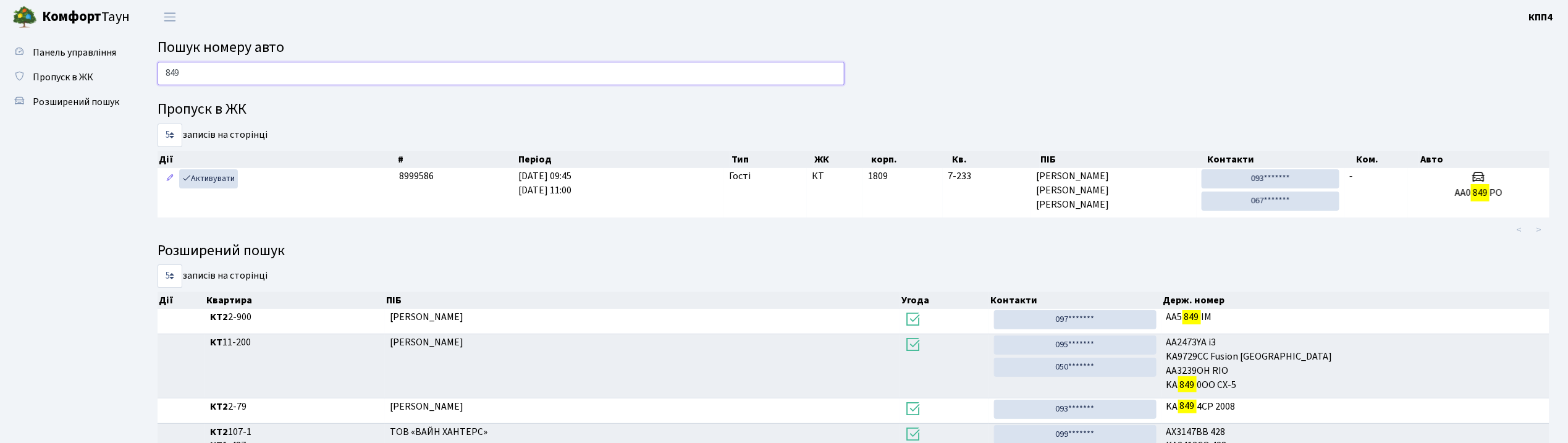
type input "8499"
